Goal: Task Accomplishment & Management: Use online tool/utility

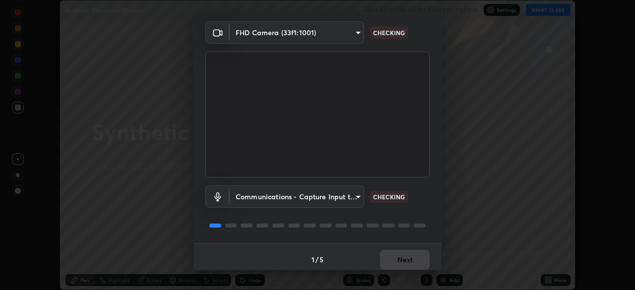
scroll to position [35, 0]
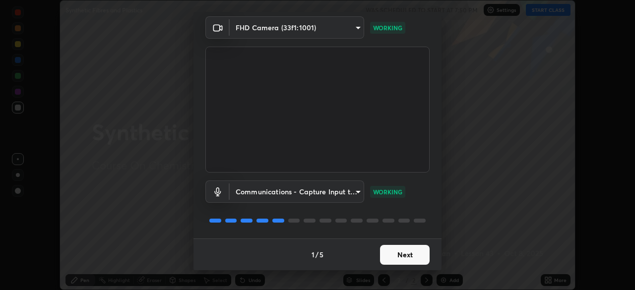
click at [390, 260] on button "Next" at bounding box center [405, 255] width 50 height 20
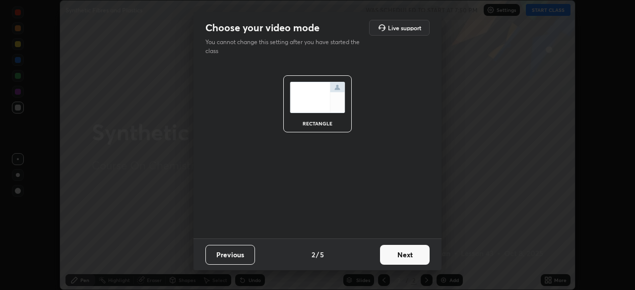
scroll to position [0, 0]
click at [391, 257] on button "Next" at bounding box center [405, 255] width 50 height 20
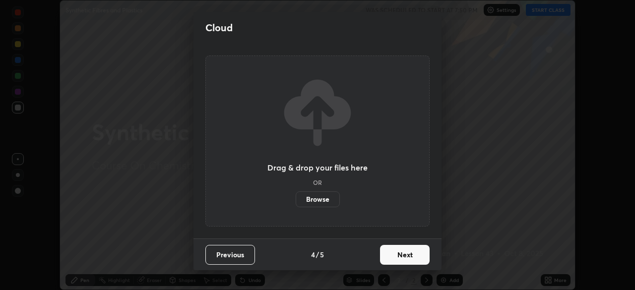
click at [395, 259] on button "Next" at bounding box center [405, 255] width 50 height 20
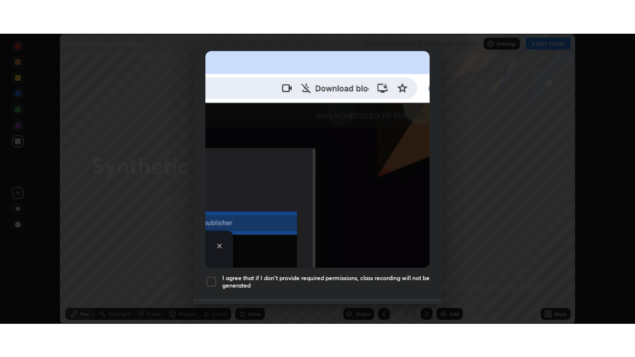
scroll to position [238, 0]
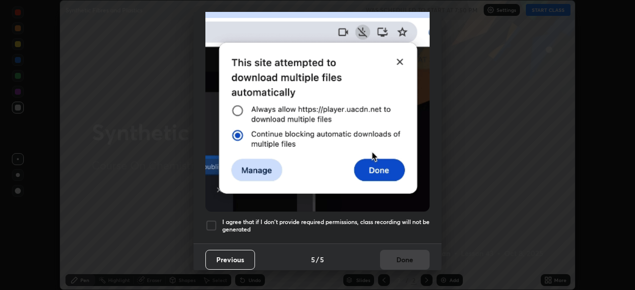
click at [212, 223] on div at bounding box center [212, 226] width 12 height 12
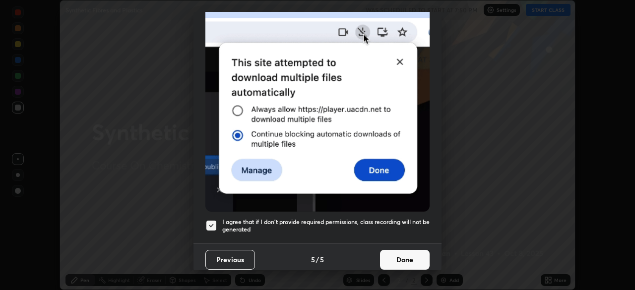
click at [393, 260] on button "Done" at bounding box center [405, 260] width 50 height 20
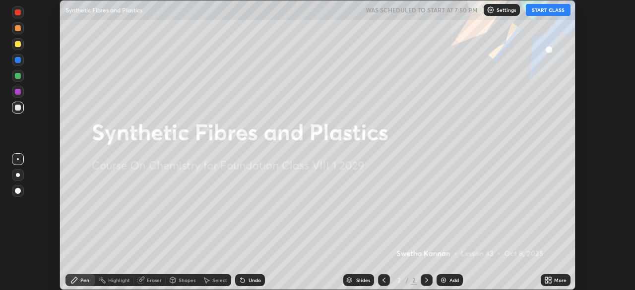
click at [550, 282] on icon at bounding box center [550, 282] width 2 height 2
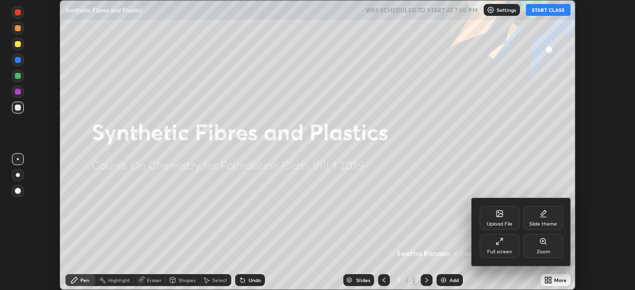
click at [506, 245] on div "Full screen" at bounding box center [500, 246] width 40 height 24
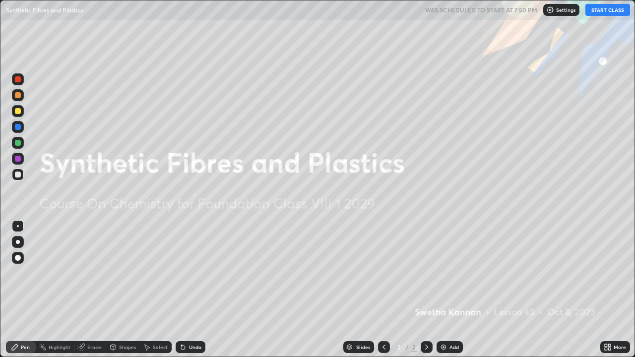
scroll to position [357, 635]
click at [447, 290] on div "Add" at bounding box center [450, 348] width 26 height 12
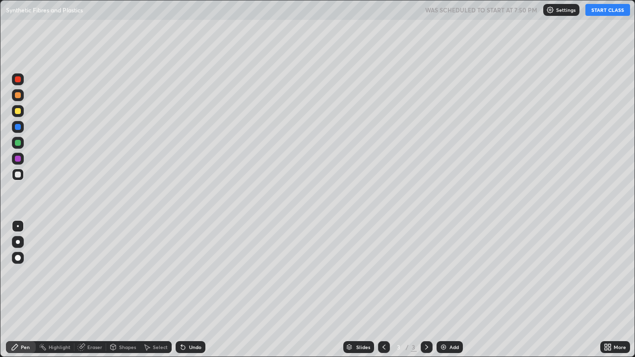
click at [596, 15] on button "START CLASS" at bounding box center [608, 10] width 45 height 12
click at [17, 160] on div at bounding box center [18, 159] width 6 height 6
click at [17, 113] on div at bounding box center [18, 111] width 6 height 6
click at [16, 173] on div at bounding box center [18, 175] width 6 height 6
click at [18, 143] on div at bounding box center [18, 143] width 6 height 6
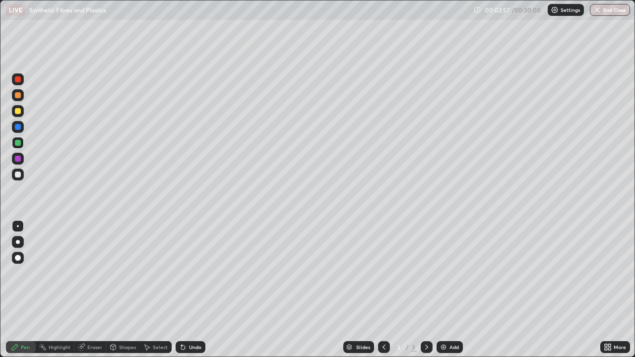
click at [16, 174] on div at bounding box center [18, 175] width 6 height 6
click at [22, 113] on div at bounding box center [18, 111] width 12 height 12
click at [444, 290] on img at bounding box center [444, 348] width 8 height 8
click at [18, 113] on div at bounding box center [18, 111] width 6 height 6
click at [17, 82] on div at bounding box center [18, 79] width 6 height 6
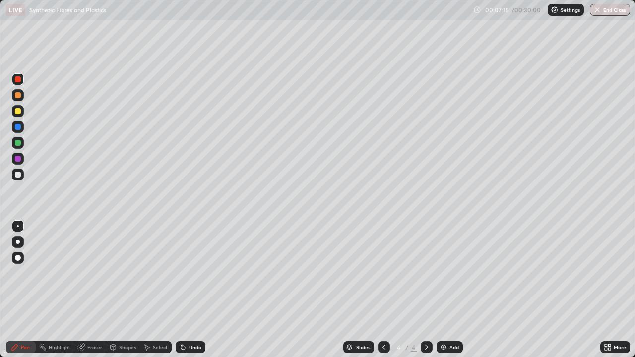
click at [18, 144] on div at bounding box center [18, 143] width 6 height 6
click at [18, 177] on div at bounding box center [18, 175] width 6 height 6
click at [17, 145] on div at bounding box center [18, 143] width 6 height 6
click at [18, 98] on div at bounding box center [18, 95] width 6 height 6
click at [15, 144] on div at bounding box center [18, 143] width 6 height 6
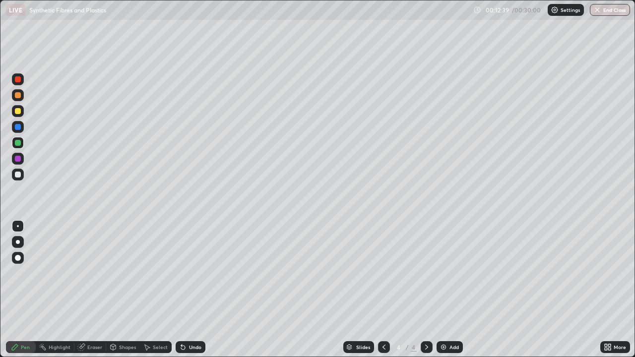
click at [443, 290] on img at bounding box center [444, 348] width 8 height 8
click at [16, 161] on div at bounding box center [18, 159] width 6 height 6
click at [17, 115] on div at bounding box center [18, 111] width 12 height 12
click at [196, 290] on div "Undo" at bounding box center [195, 347] width 12 height 5
click at [195, 290] on div "Undo" at bounding box center [195, 347] width 12 height 5
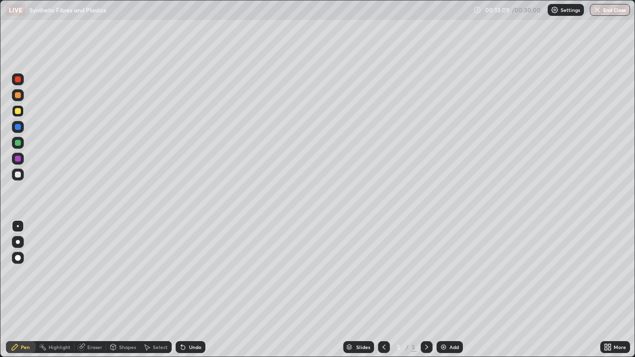
click at [185, 290] on icon at bounding box center [183, 348] width 8 height 8
click at [18, 141] on div at bounding box center [18, 143] width 6 height 6
click at [19, 159] on div at bounding box center [18, 159] width 6 height 6
click at [19, 176] on div at bounding box center [18, 175] width 6 height 6
click at [16, 160] on div at bounding box center [18, 159] width 6 height 6
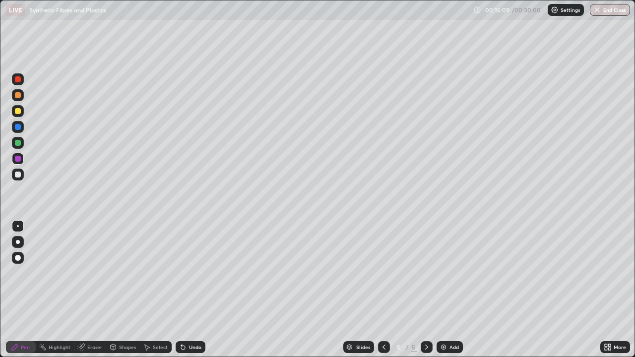
click at [17, 176] on div at bounding box center [18, 175] width 6 height 6
click at [17, 159] on div at bounding box center [18, 159] width 6 height 6
click at [18, 178] on div at bounding box center [18, 175] width 12 height 12
click at [184, 290] on div "Undo" at bounding box center [191, 348] width 30 height 12
click at [190, 290] on div "Undo" at bounding box center [195, 347] width 12 height 5
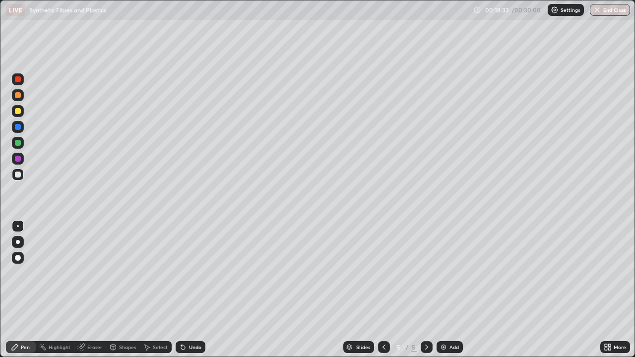
click at [17, 160] on div at bounding box center [18, 159] width 6 height 6
click at [15, 175] on div at bounding box center [18, 175] width 6 height 6
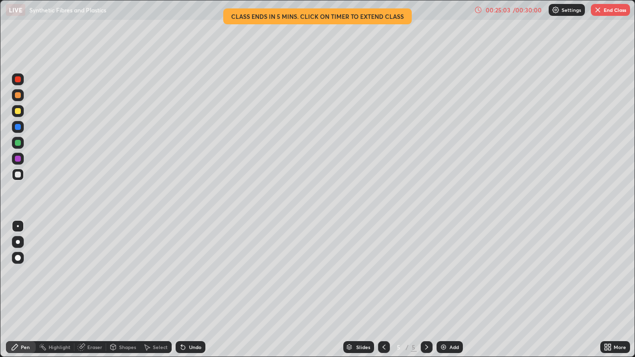
click at [620, 14] on button "End Class" at bounding box center [610, 10] width 39 height 12
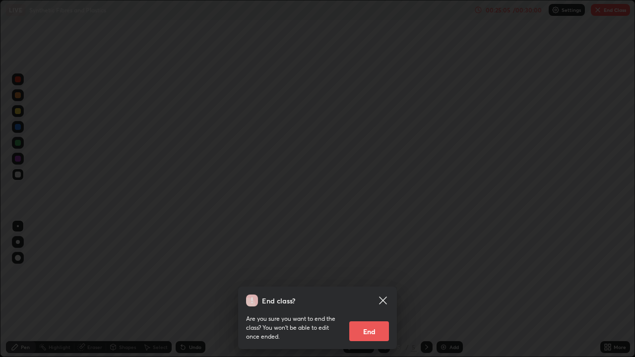
click at [374, 290] on button "End" at bounding box center [370, 332] width 40 height 20
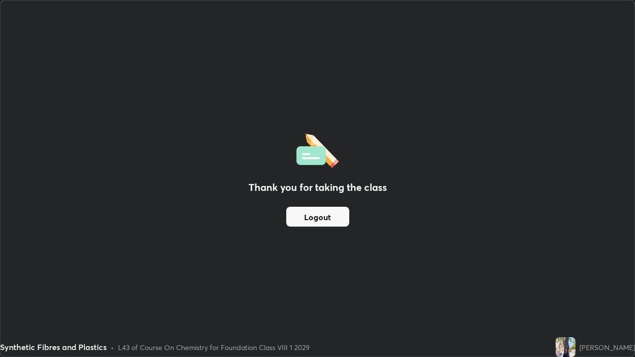
click at [626, 217] on div "Thank you for taking the class Logout" at bounding box center [317, 178] width 634 height 356
click at [609, 221] on div "Thank you for taking the class Logout" at bounding box center [317, 178] width 634 height 356
click at [566, 290] on img at bounding box center [566, 348] width 20 height 20
click at [570, 290] on img at bounding box center [566, 348] width 20 height 20
click at [563, 290] on img at bounding box center [566, 348] width 20 height 20
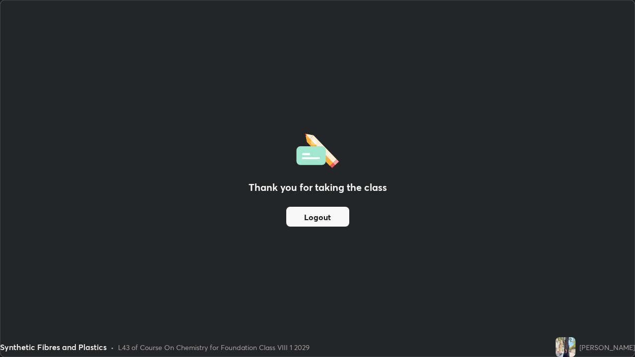
click at [563, 290] on img at bounding box center [566, 348] width 20 height 20
click at [612, 290] on div "[PERSON_NAME]" at bounding box center [608, 348] width 56 height 10
